Goal: Transaction & Acquisition: Purchase product/service

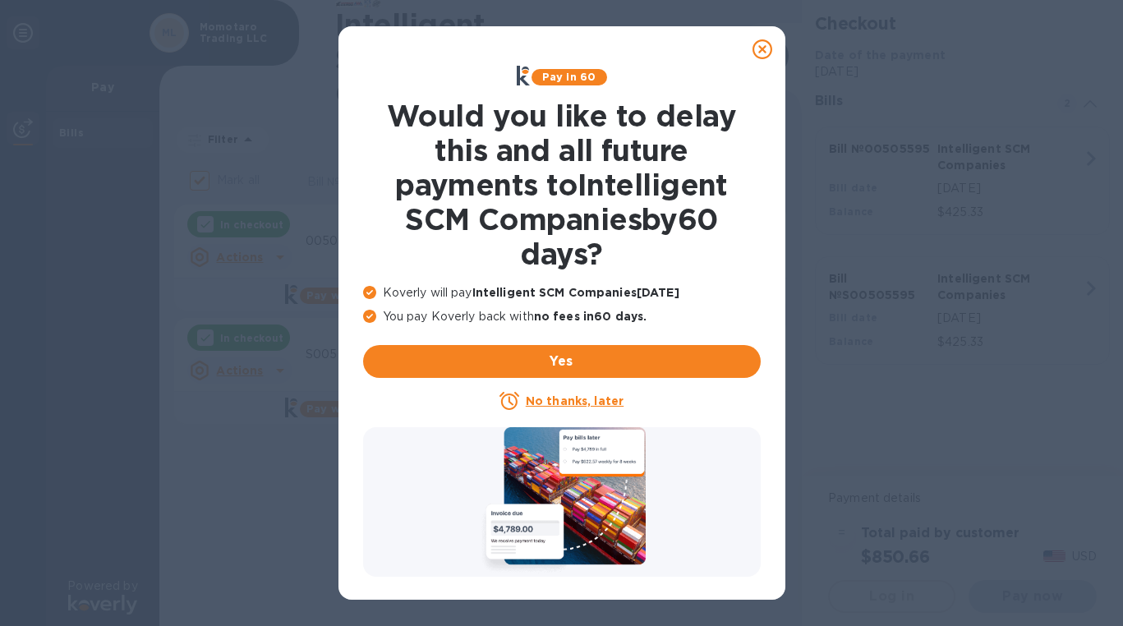
click at [763, 48] on icon at bounding box center [762, 49] width 20 height 20
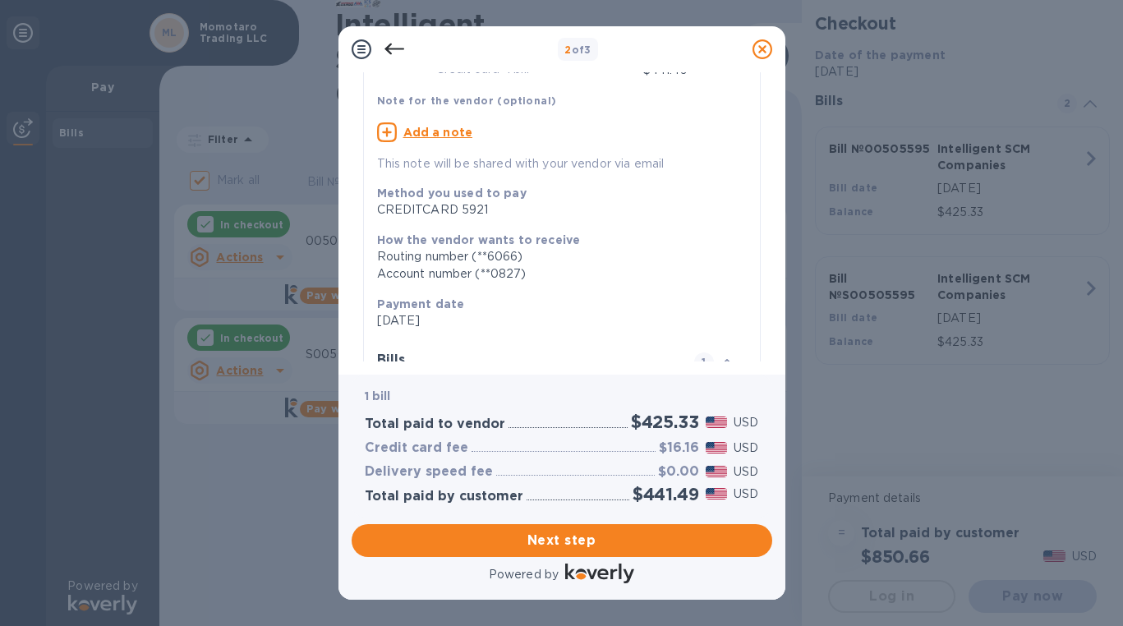
scroll to position [273, 0]
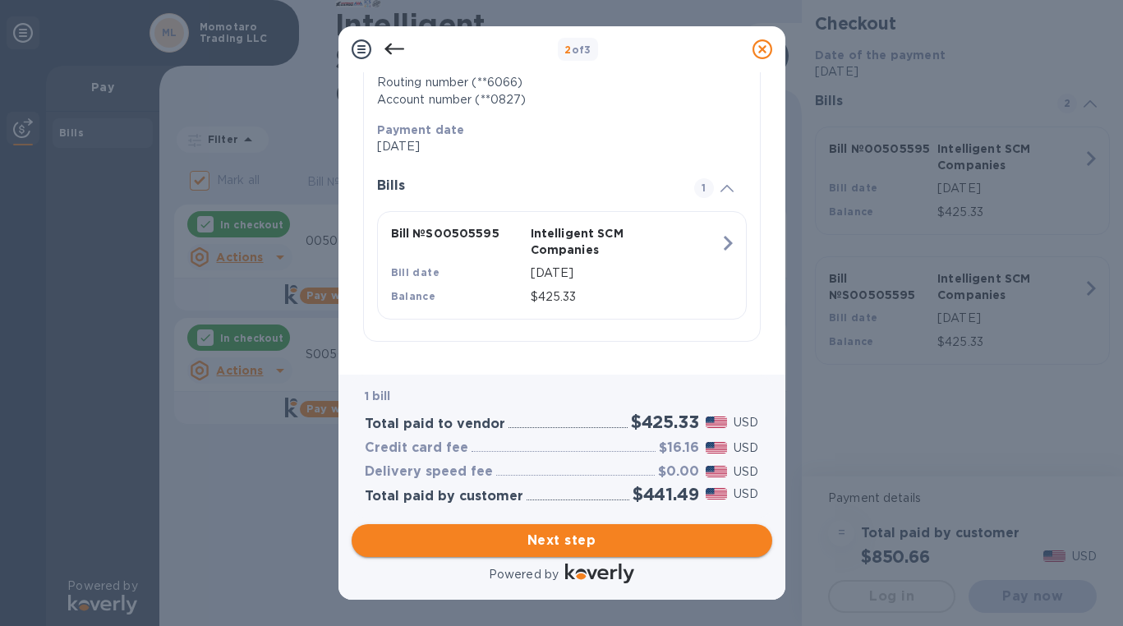
click at [591, 537] on span "Next step" at bounding box center [562, 541] width 394 height 20
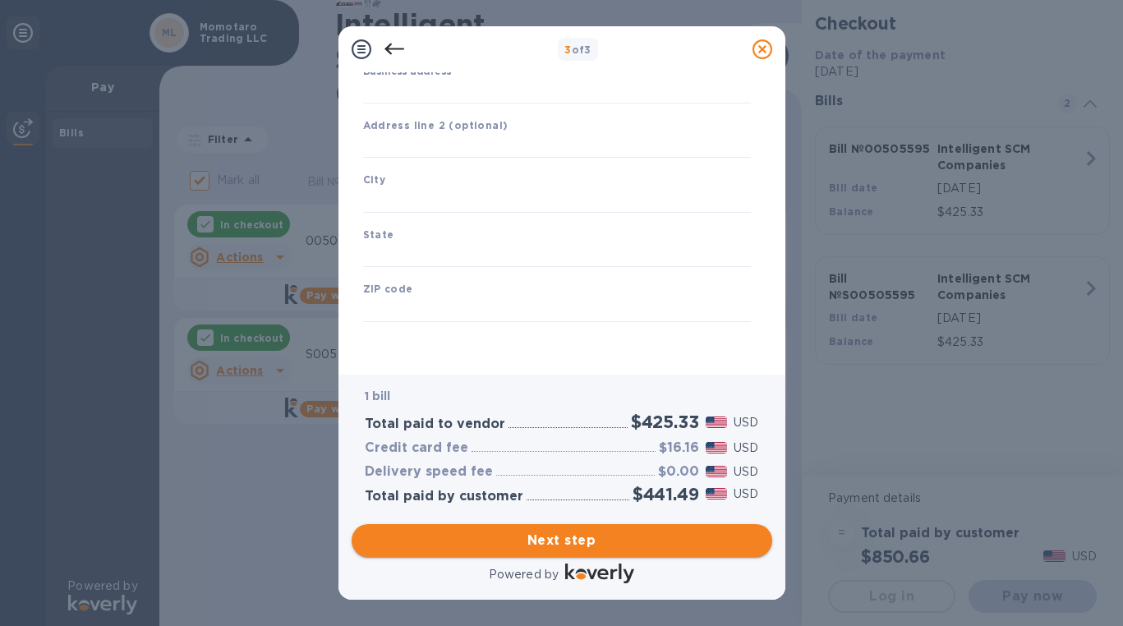
type input "[GEOGRAPHIC_DATA]"
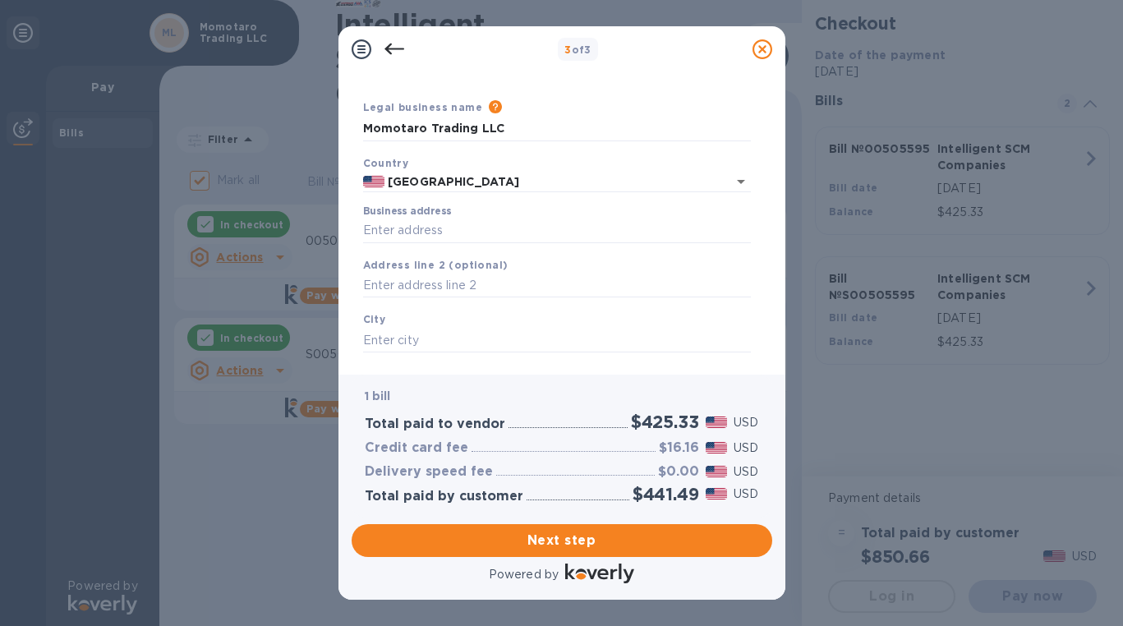
scroll to position [39, 0]
click at [534, 232] on input "Business address" at bounding box center [557, 230] width 388 height 25
type input "553 Iana St"
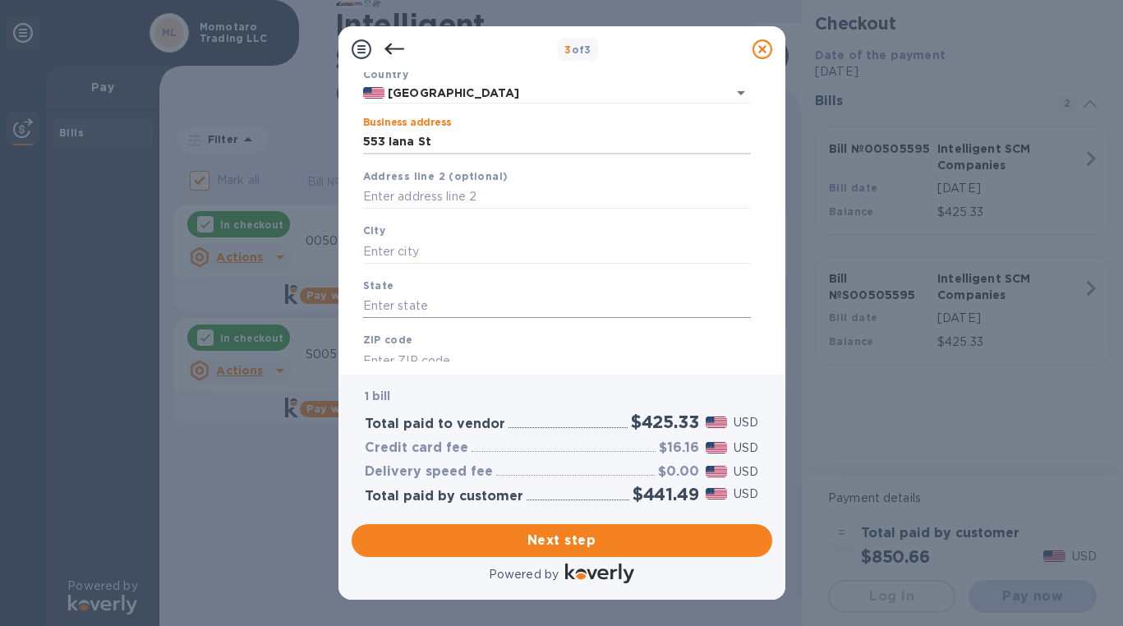
scroll to position [149, 0]
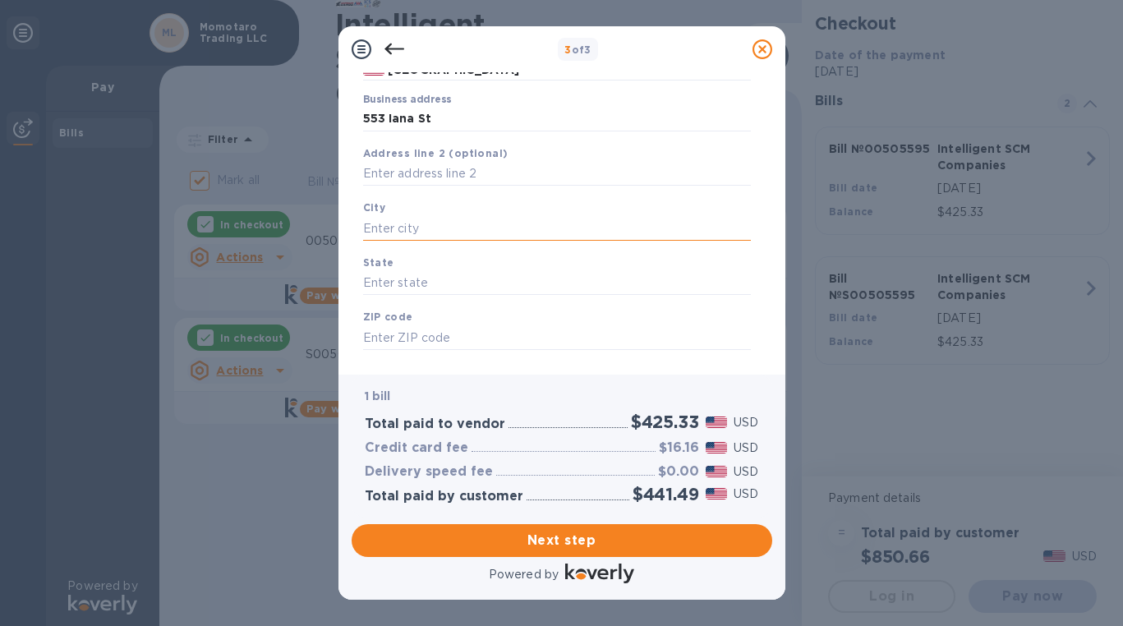
click at [522, 237] on input "text" at bounding box center [557, 228] width 388 height 25
type input "Kailua"
type input "HI"
type input "96734"
click at [576, 540] on span "Next step" at bounding box center [562, 541] width 394 height 20
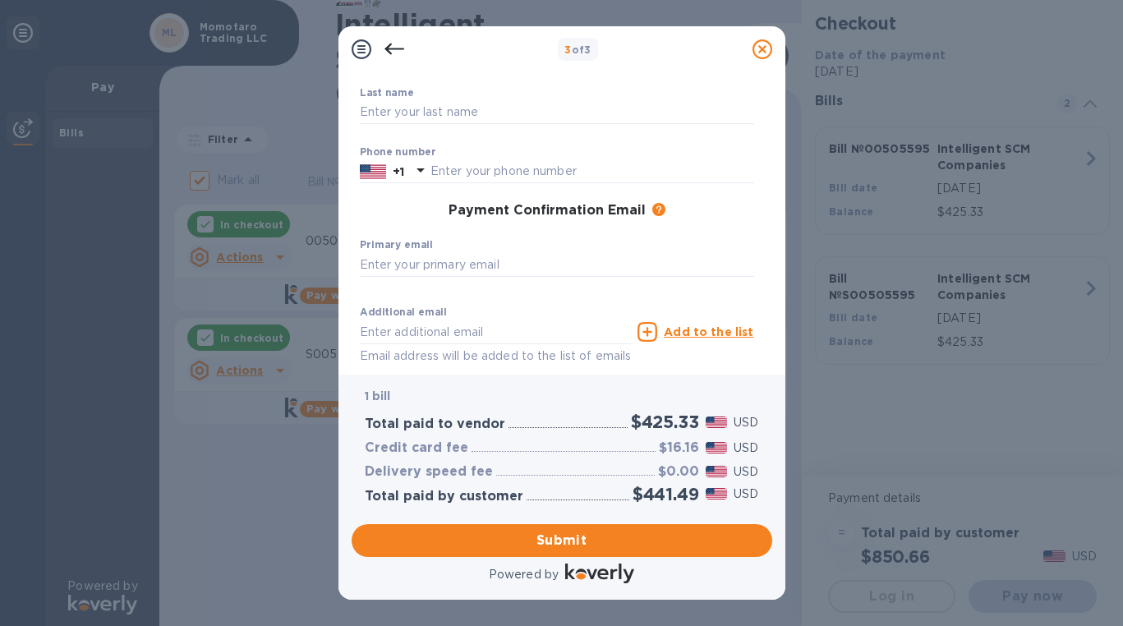
scroll to position [0, 0]
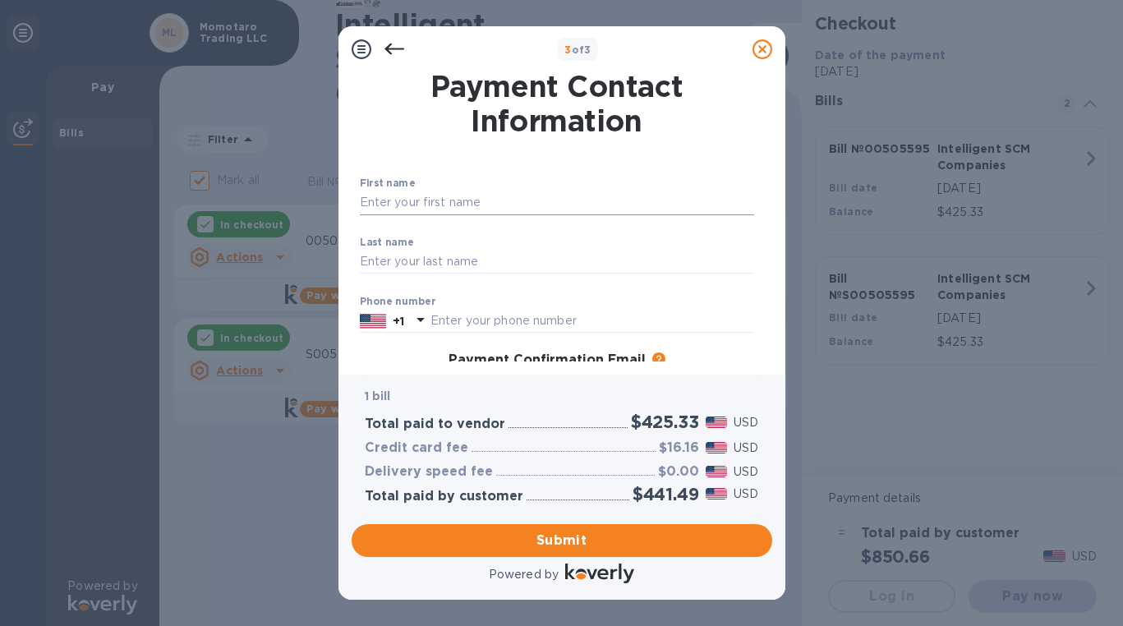
click at [531, 205] on input "text" at bounding box center [557, 203] width 394 height 25
type input "p"
type input "[PERSON_NAME]"
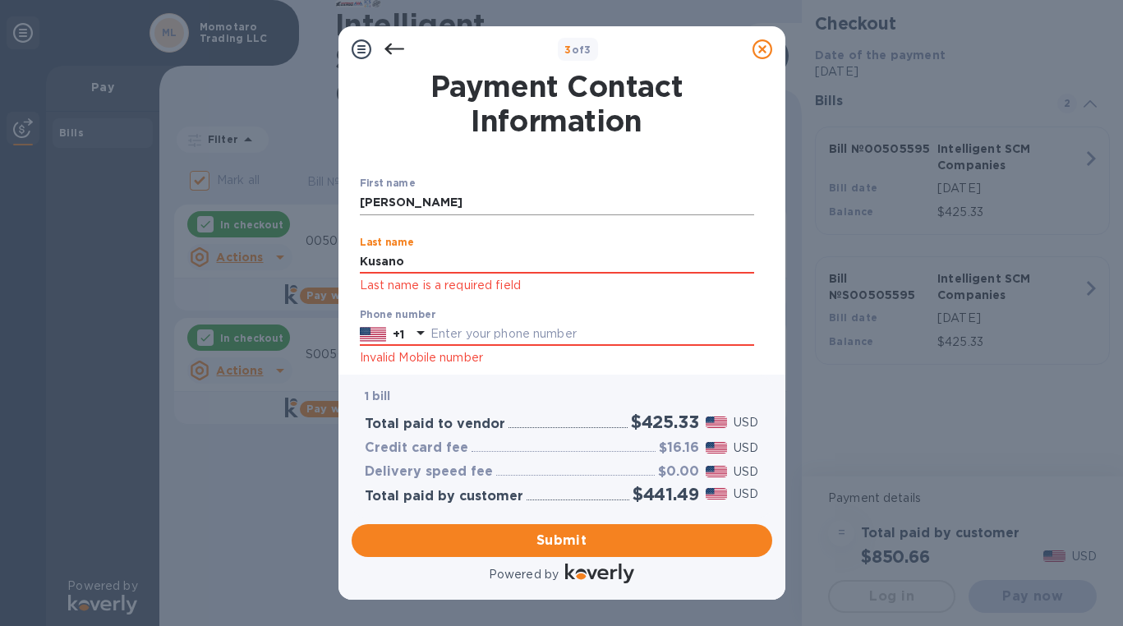
type input "Kusano"
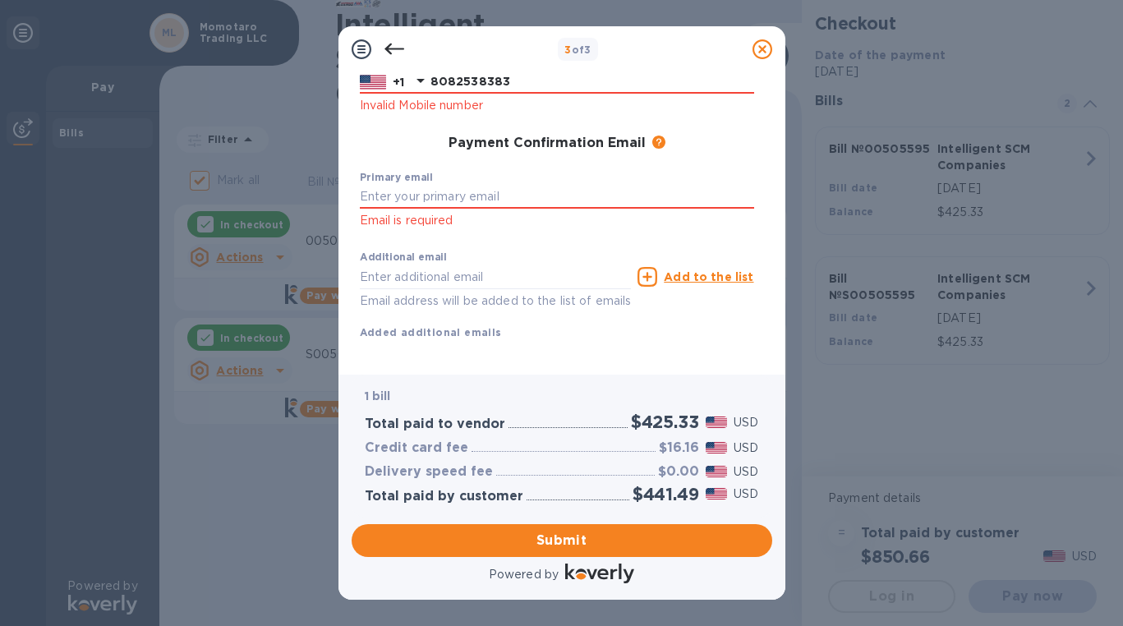
scroll to position [240, 0]
type input "8082538383"
click at [522, 206] on input "text" at bounding box center [557, 196] width 394 height 25
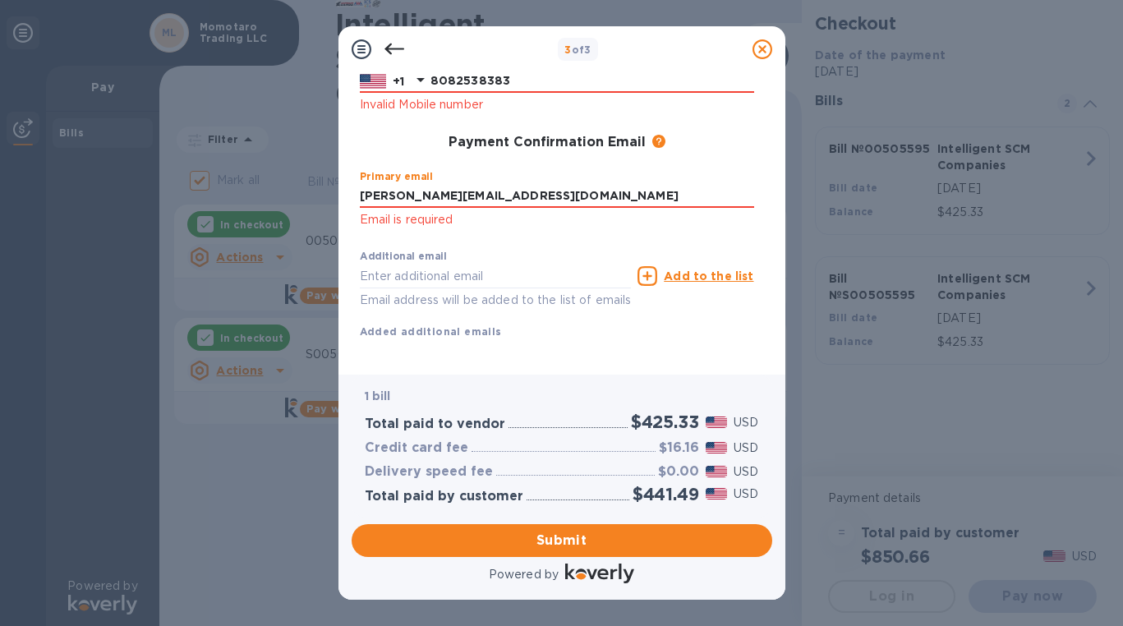
type input "[PERSON_NAME][EMAIL_ADDRESS][DOMAIN_NAME]"
click at [627, 349] on div "First name [PERSON_NAME] ​ Last name [PERSON_NAME] ​ Phone number [PHONE_NUMBER…" at bounding box center [557, 152] width 394 height 429
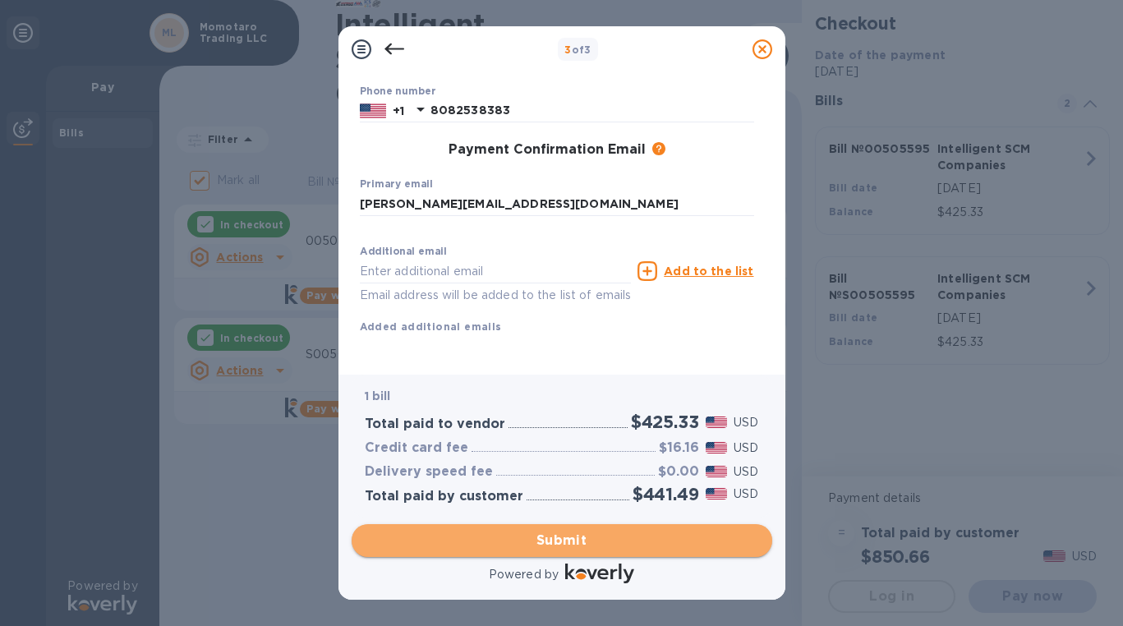
click at [558, 546] on span "Submit" at bounding box center [562, 541] width 394 height 20
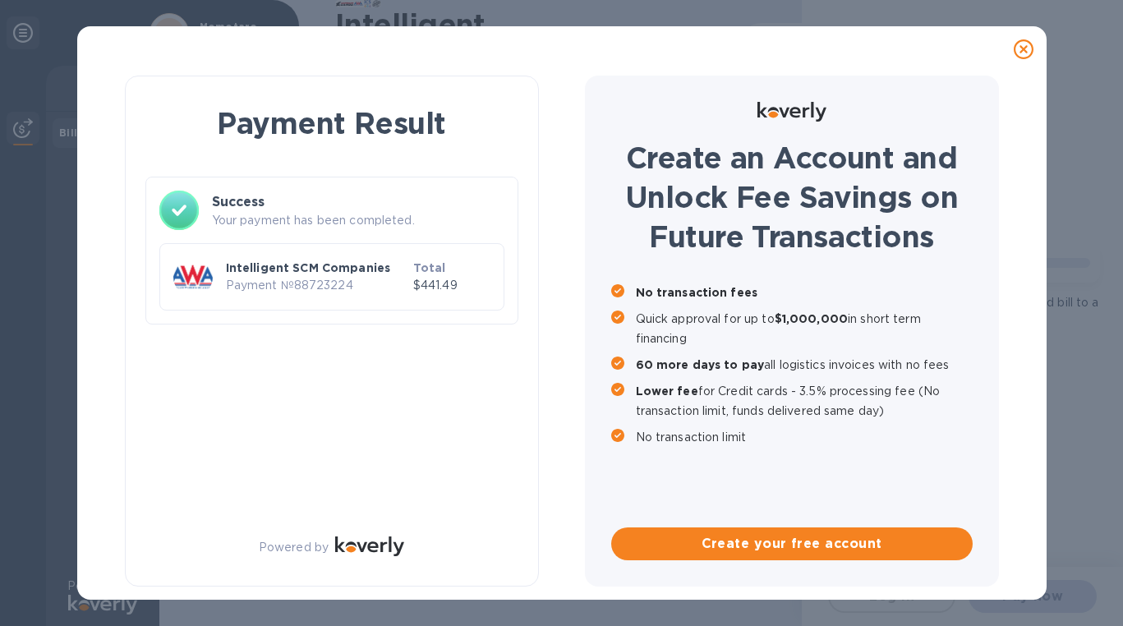
scroll to position [0, 0]
checkbox input "true"
